Goal: Go to known website: Go to known website

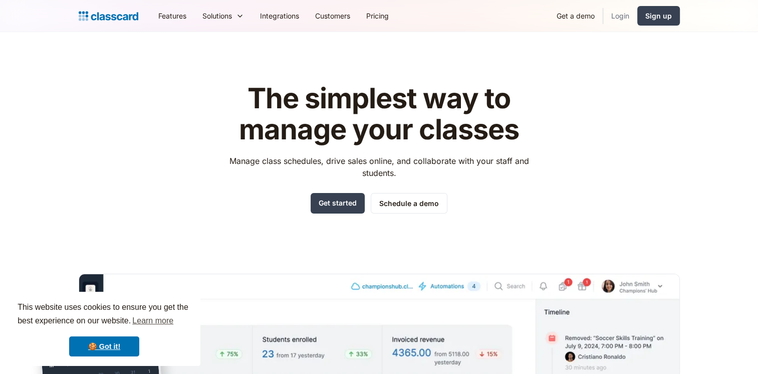
click at [618, 16] on link "Login" at bounding box center [620, 16] width 34 height 23
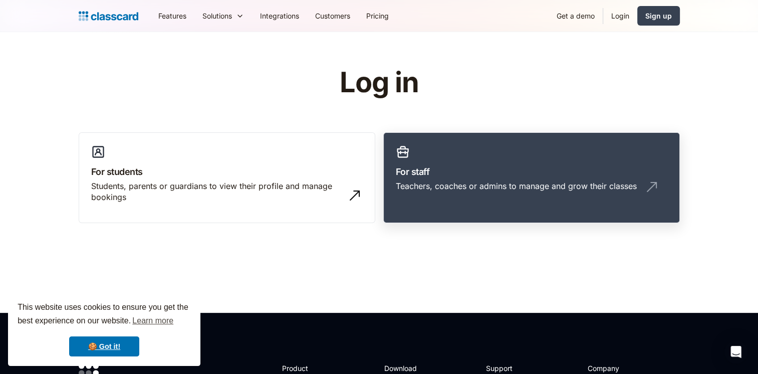
click at [463, 184] on div "Teachers, coaches or admins to manage and grow their classes" at bounding box center [516, 185] width 241 height 11
